Goal: Navigation & Orientation: Find specific page/section

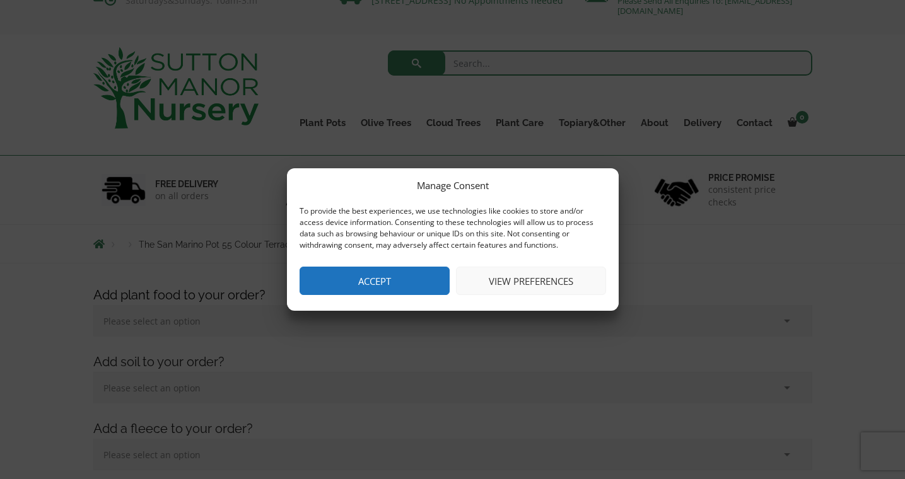
click at [414, 277] on button "Accept" at bounding box center [374, 281] width 150 height 28
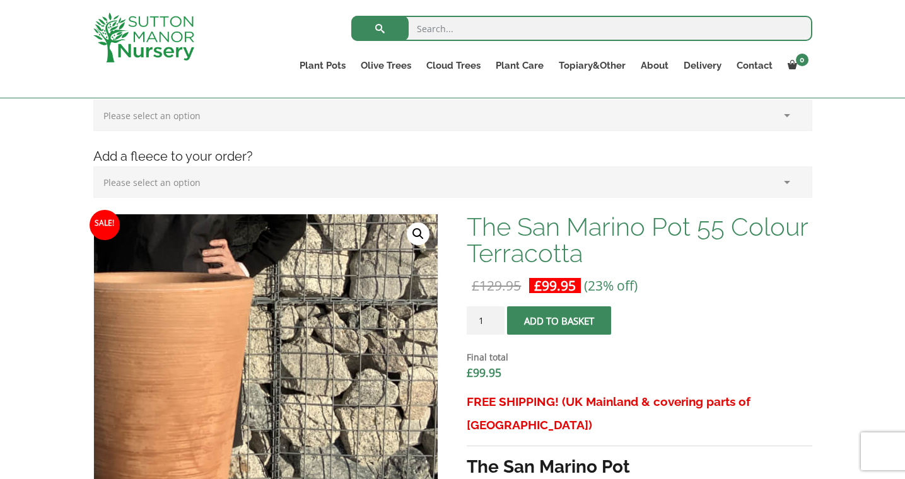
scroll to position [277, 0]
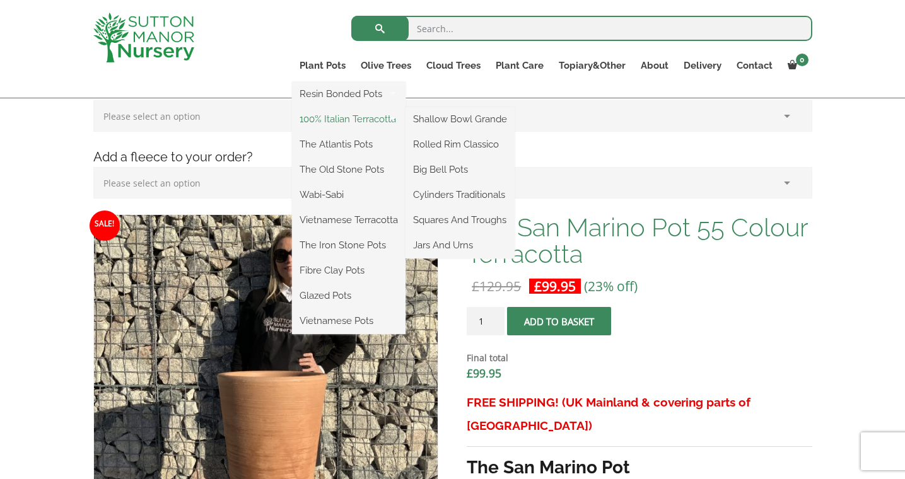
click at [328, 120] on link "100% Italian Terracotta" at bounding box center [348, 119] width 113 height 19
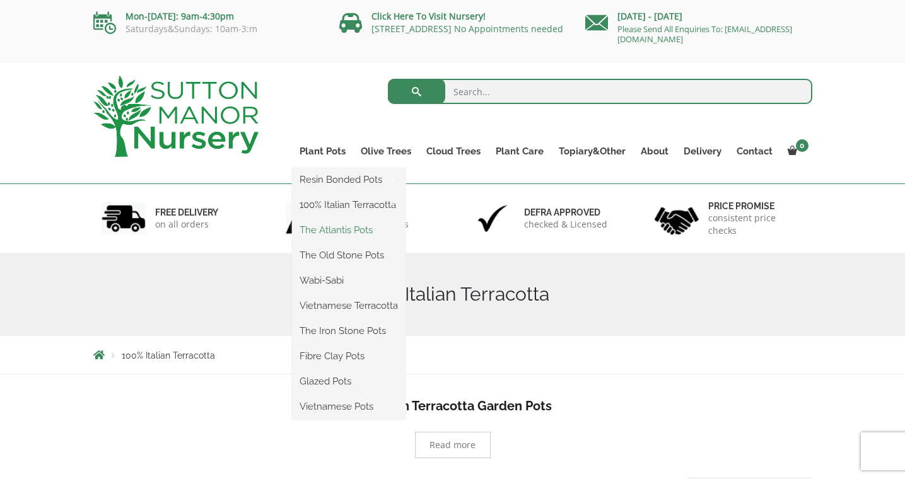
click at [333, 229] on link "The Atlantis Pots" at bounding box center [348, 230] width 113 height 19
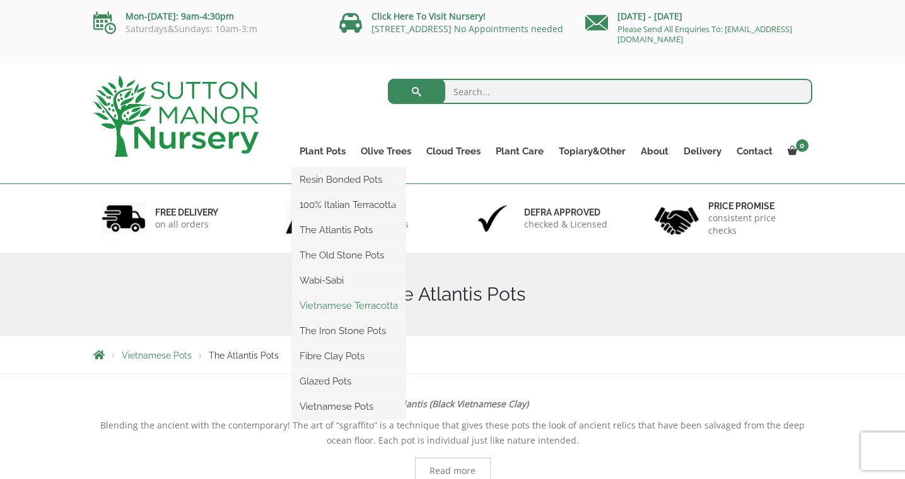
click at [327, 306] on link "Vietnamese Terracotta" at bounding box center [348, 305] width 113 height 19
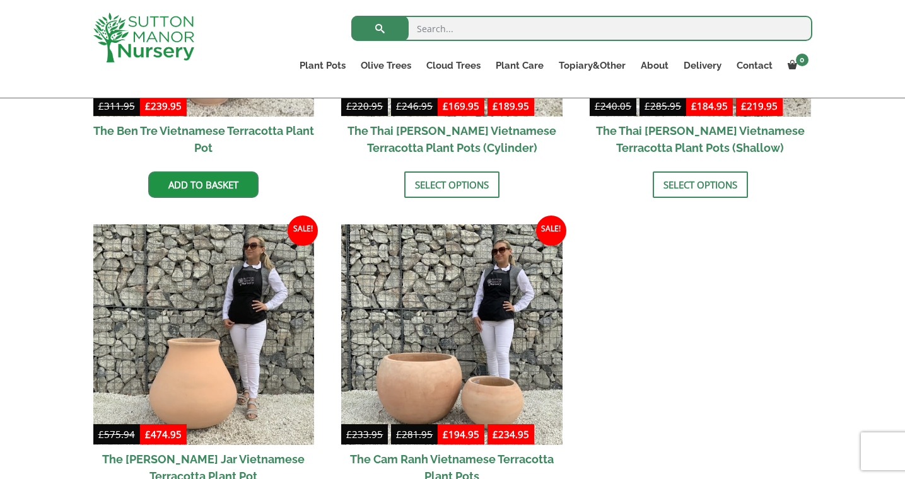
scroll to position [607, 0]
